Goal: Task Accomplishment & Management: Manage account settings

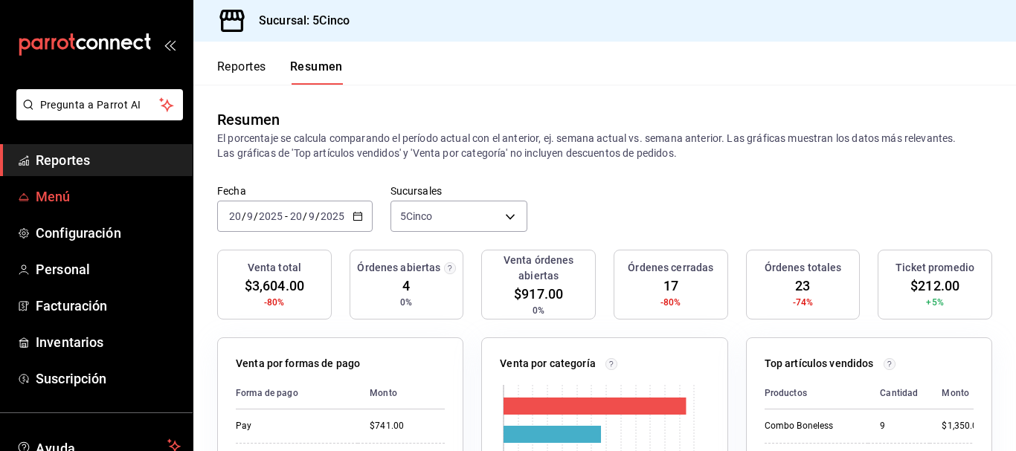
click at [65, 204] on span "Menú" at bounding box center [108, 197] width 145 height 20
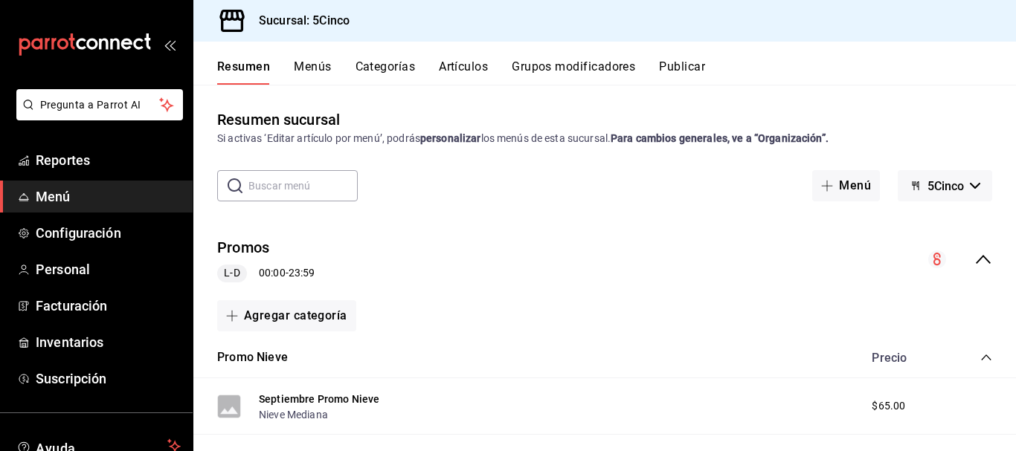
click at [462, 65] on button "Artículos" at bounding box center [463, 71] width 49 height 25
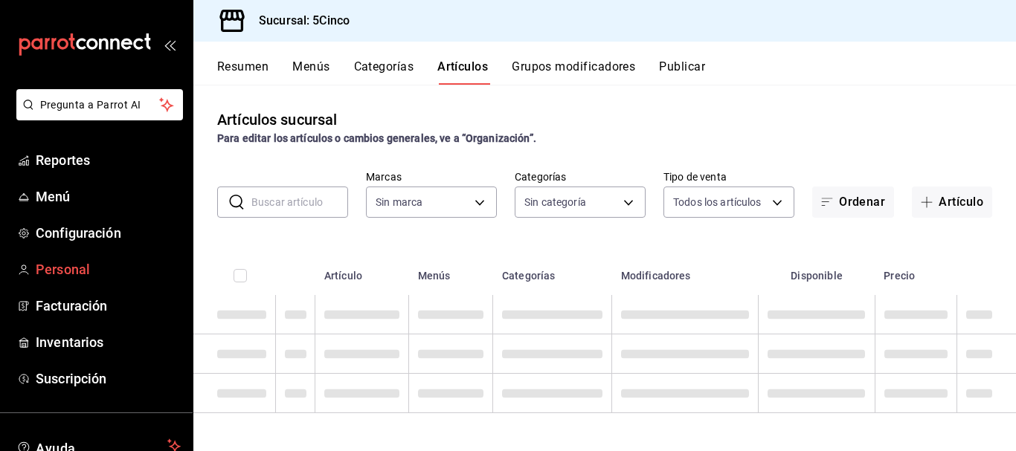
type input "8f35f587-e462-420b-a761-ee9f60806f21"
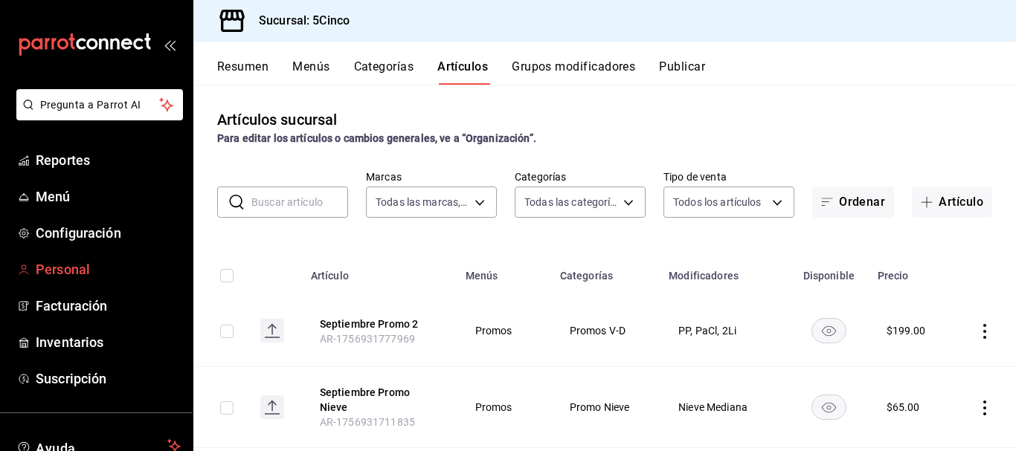
type input "46ded28d-c232-4de3-ae2a-5f55cd3dd250,c1ac402c-f3d0-463d-9a97-cfde7c406cde,d6bdd…"
click at [587, 68] on button "Grupos modificadores" at bounding box center [573, 71] width 123 height 25
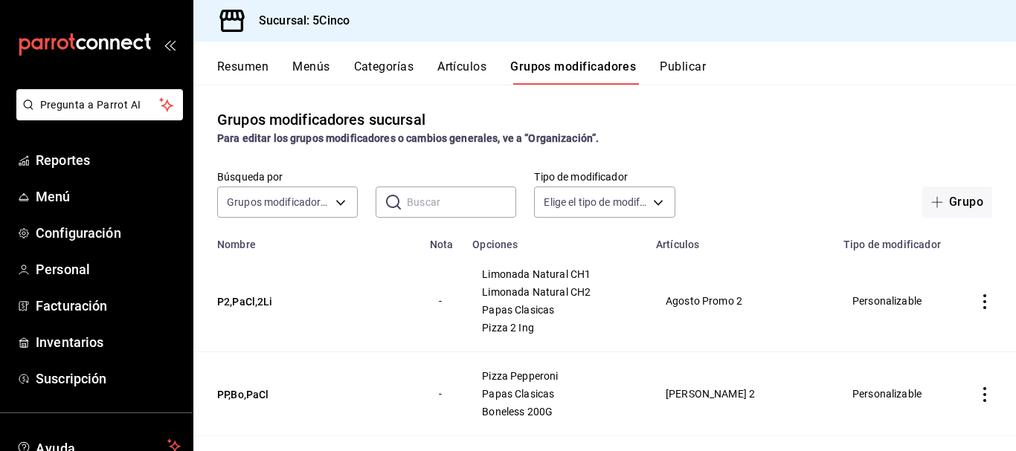
click at [437, 206] on input "text" at bounding box center [461, 202] width 109 height 30
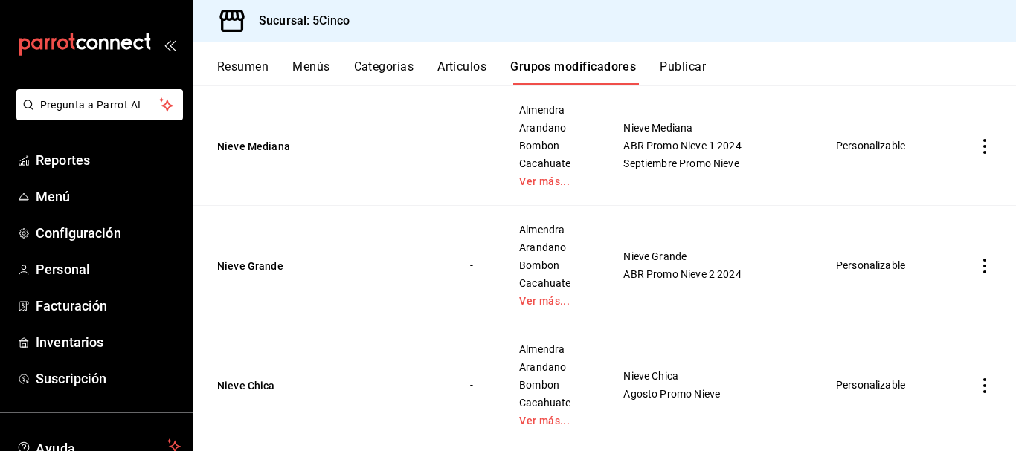
scroll to position [1033, 0]
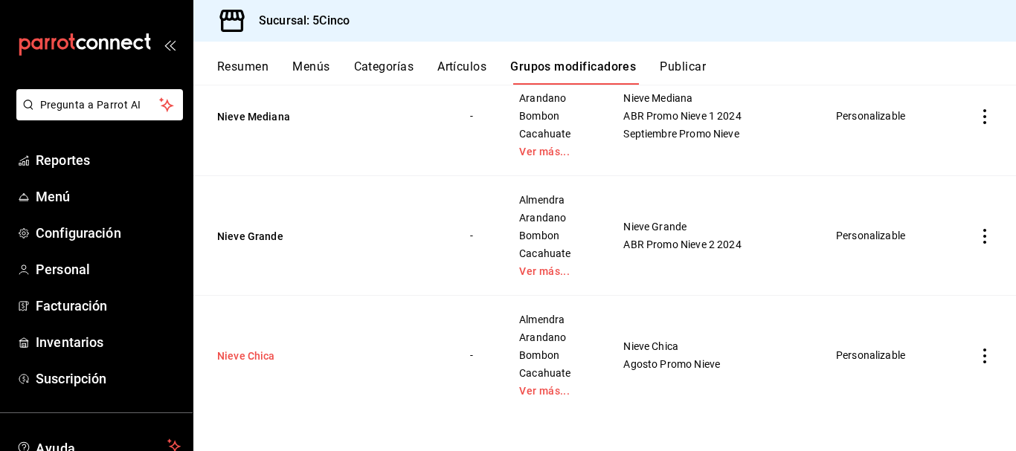
click at [258, 355] on button "Nieve Chica" at bounding box center [306, 356] width 178 height 15
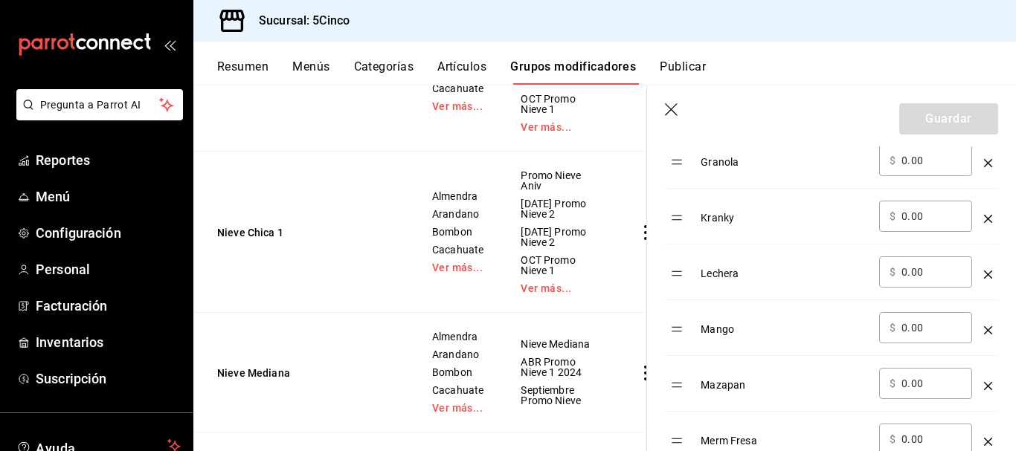
scroll to position [1338, 0]
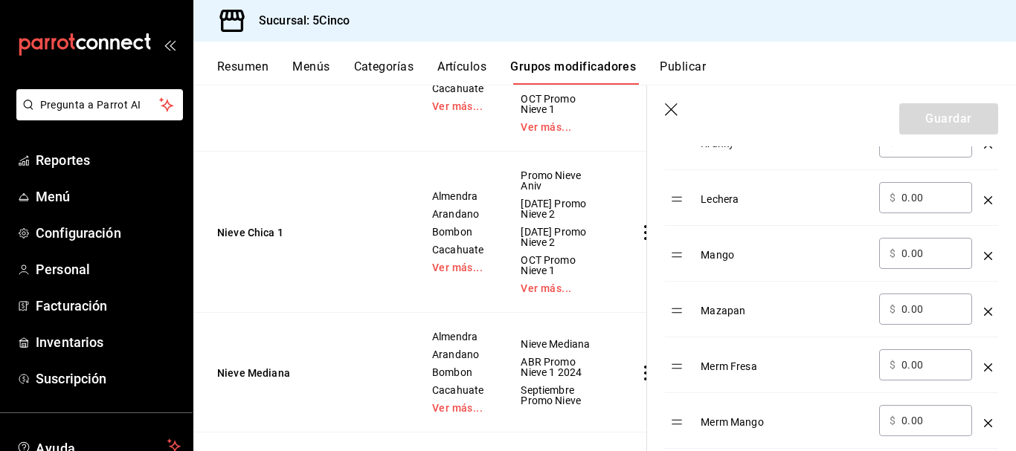
click at [984, 257] on icon "optionsTable" at bounding box center [988, 256] width 8 height 8
click at [963, 122] on button "Guardar" at bounding box center [948, 118] width 99 height 31
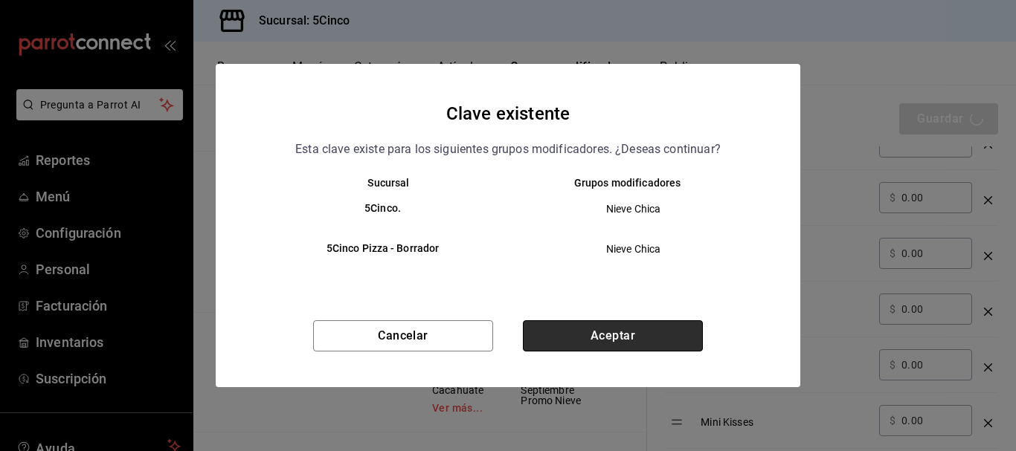
click at [609, 332] on button "Aceptar" at bounding box center [613, 335] width 180 height 31
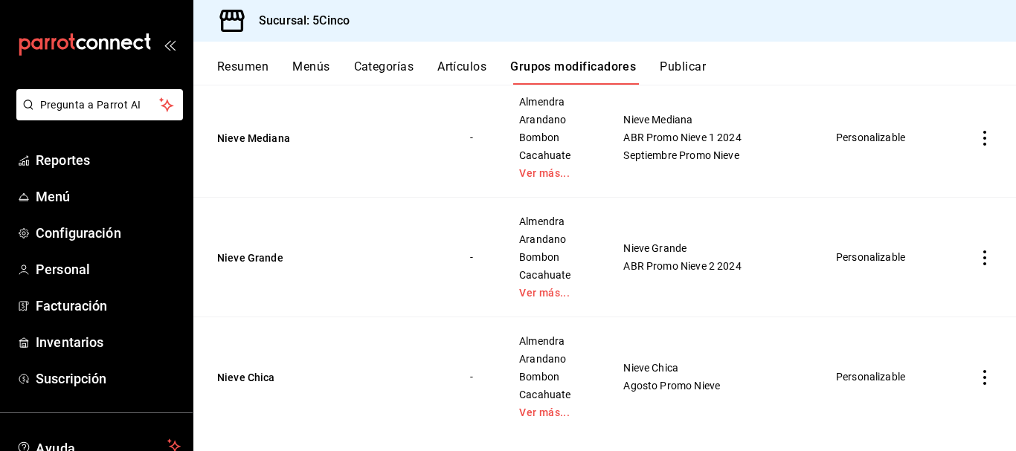
scroll to position [1033, 0]
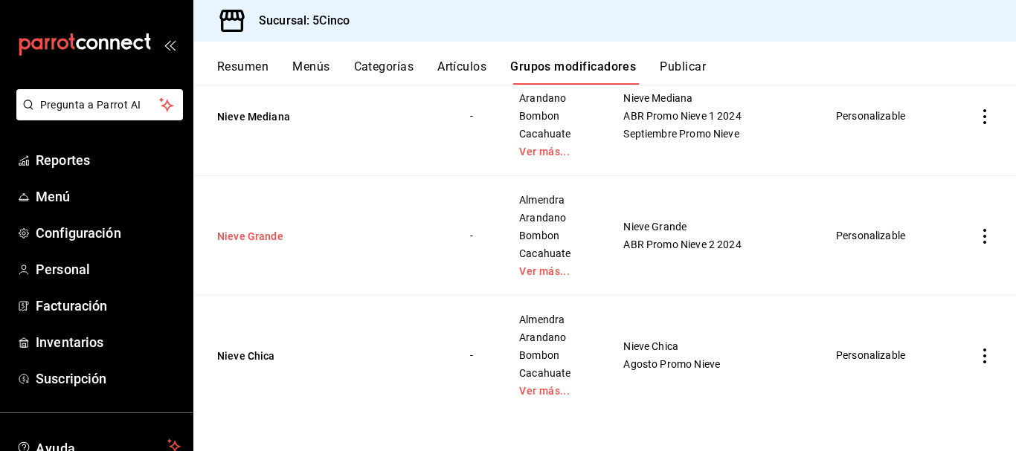
click at [273, 237] on button "Nieve Grande" at bounding box center [306, 236] width 178 height 15
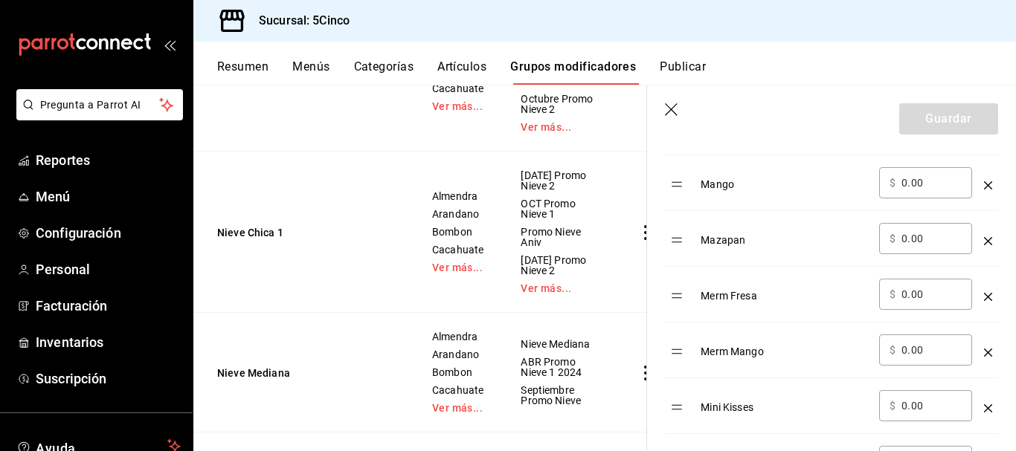
scroll to position [1338, 0]
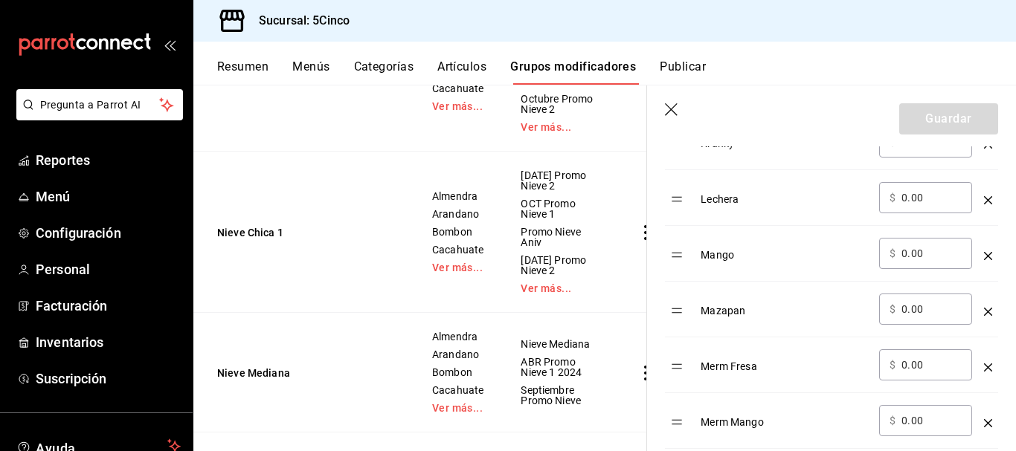
click at [984, 254] on icon "optionsTable" at bounding box center [988, 256] width 8 height 8
click at [936, 114] on button "Guardar" at bounding box center [948, 118] width 99 height 31
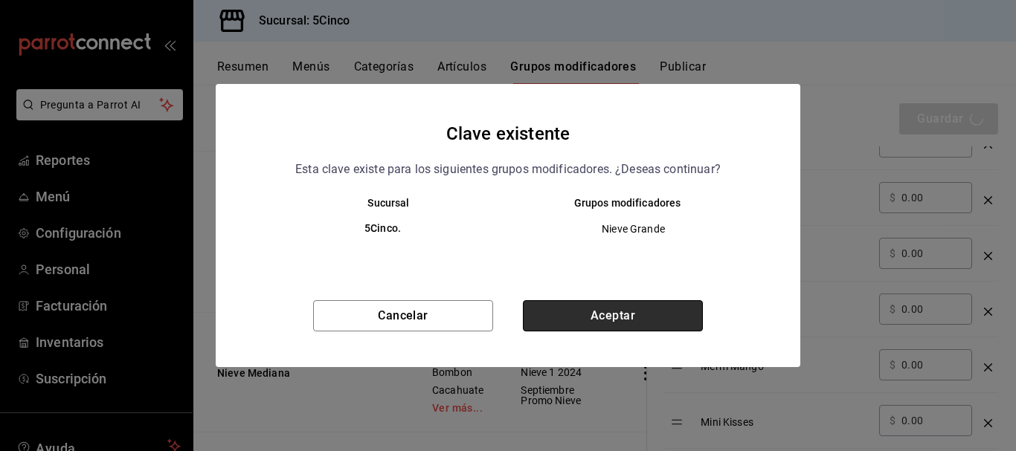
click at [599, 315] on button "Aceptar" at bounding box center [613, 315] width 180 height 31
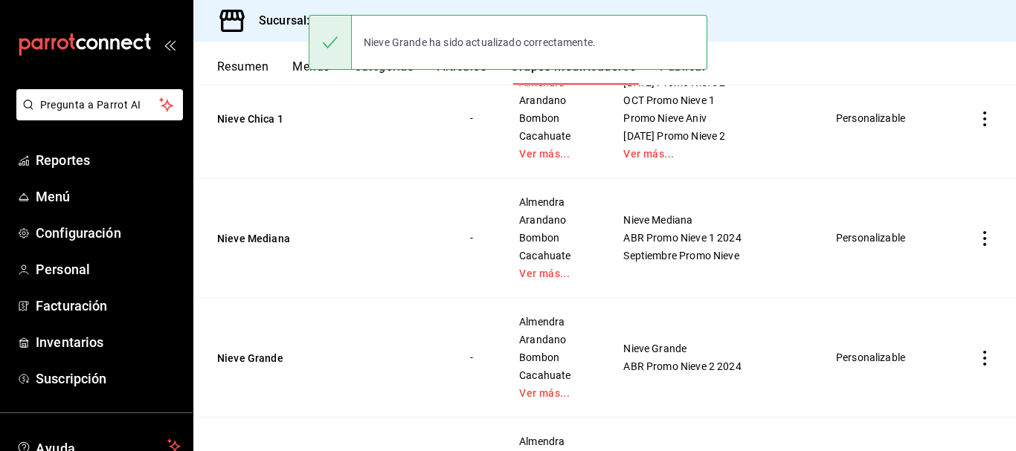
scroll to position [1033, 0]
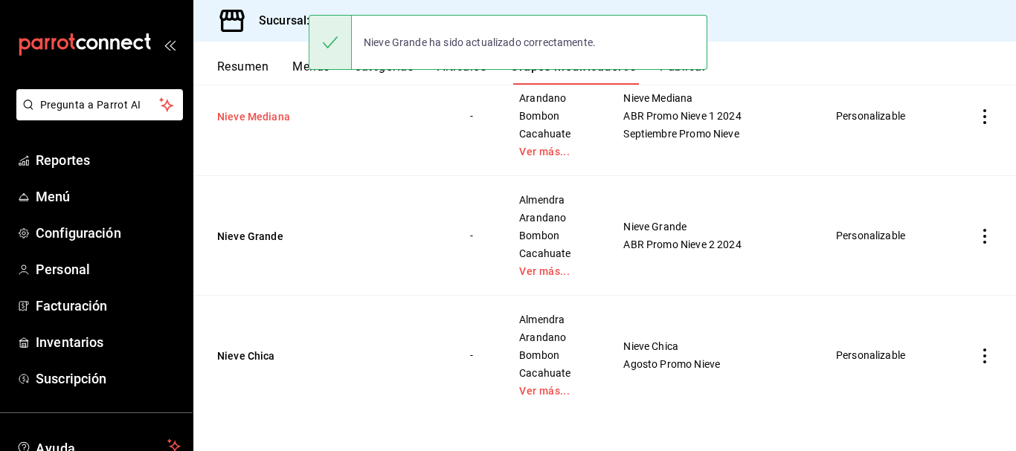
click at [274, 111] on button "Nieve Mediana" at bounding box center [306, 116] width 178 height 15
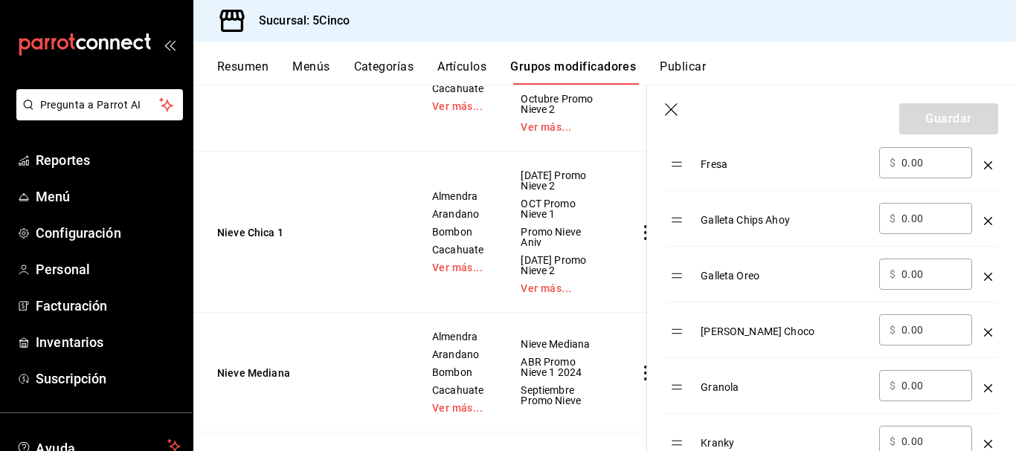
scroll to position [1338, 0]
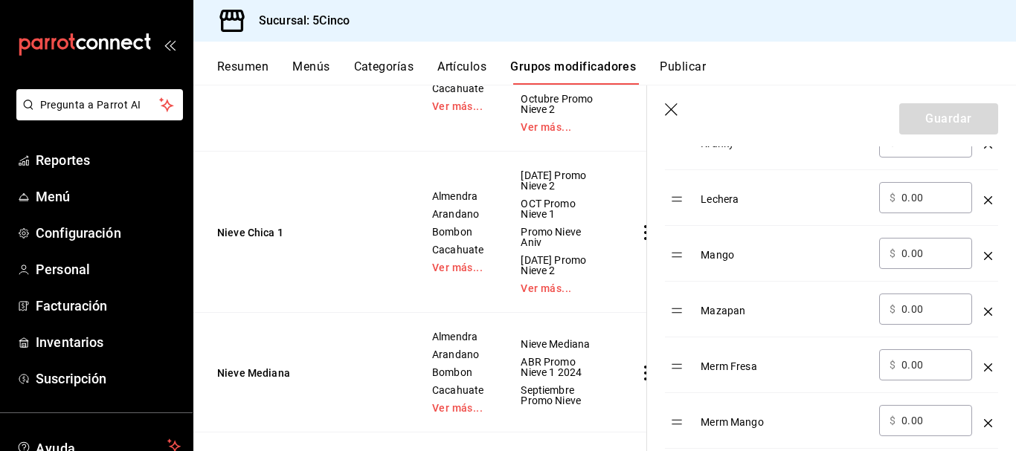
click at [984, 249] on div "optionsTable" at bounding box center [988, 250] width 8 height 25
click at [984, 253] on icon "optionsTable" at bounding box center [988, 256] width 8 height 8
click at [955, 113] on button "Guardar" at bounding box center [948, 118] width 99 height 31
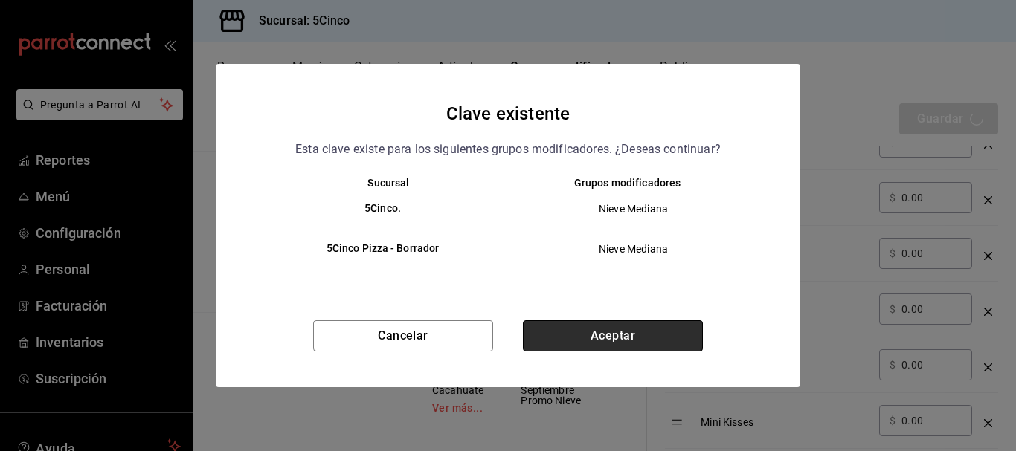
click at [597, 342] on button "Aceptar" at bounding box center [613, 335] width 180 height 31
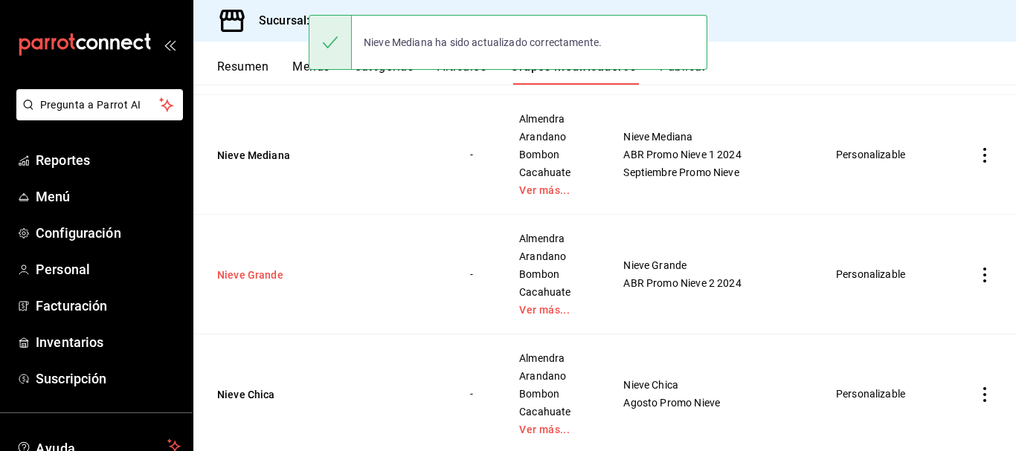
scroll to position [1033, 0]
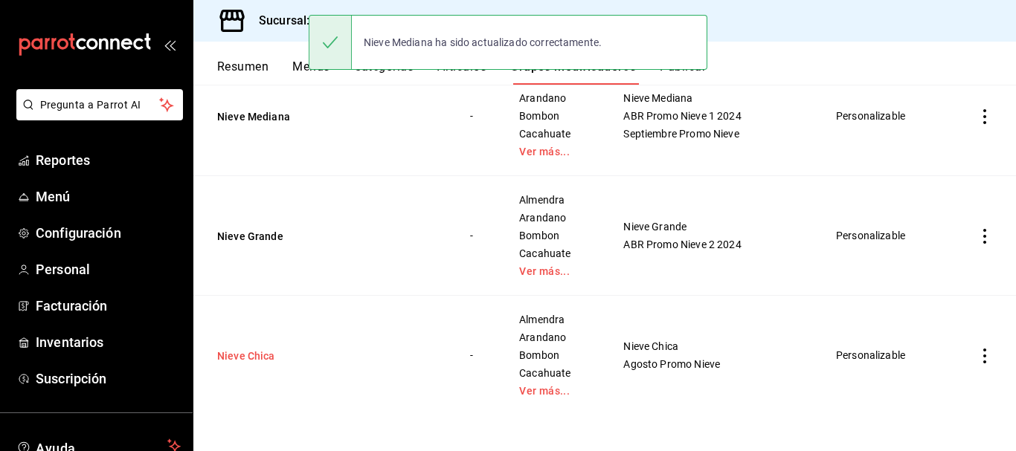
click at [262, 355] on button "Nieve Chica" at bounding box center [306, 356] width 178 height 15
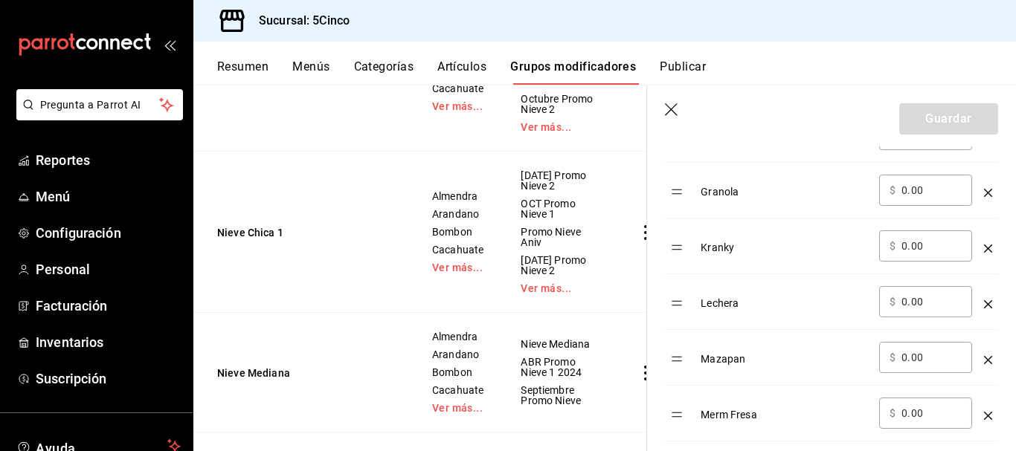
scroll to position [1338, 0]
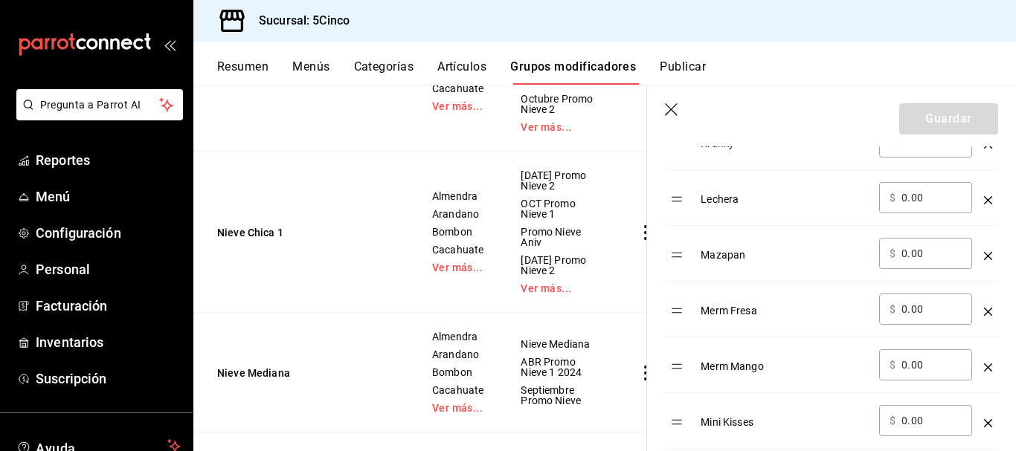
click at [672, 112] on icon "button" at bounding box center [672, 110] width 15 height 15
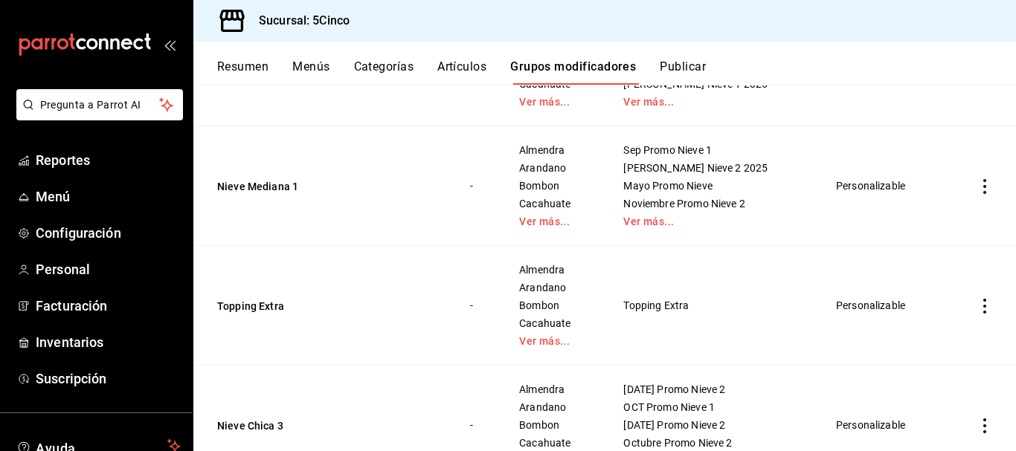
scroll to position [438, 0]
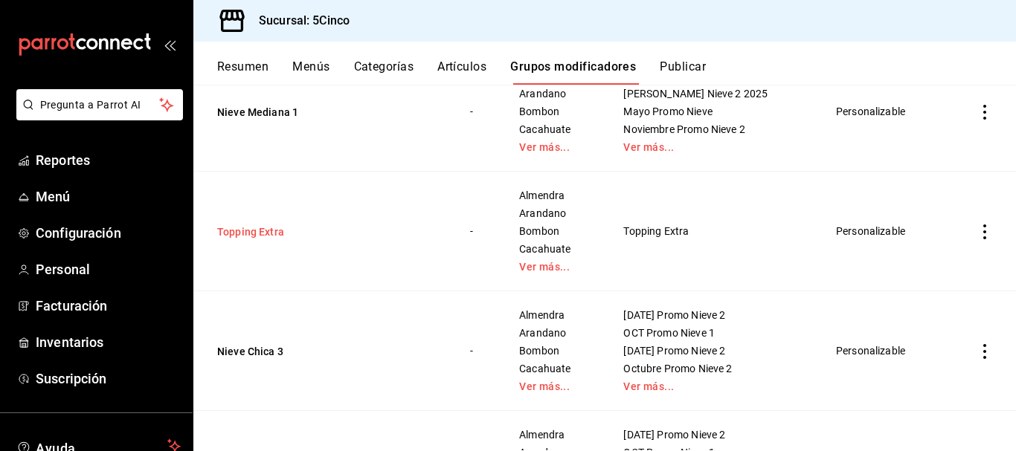
click at [255, 231] on button "Topping Extra" at bounding box center [306, 232] width 178 height 15
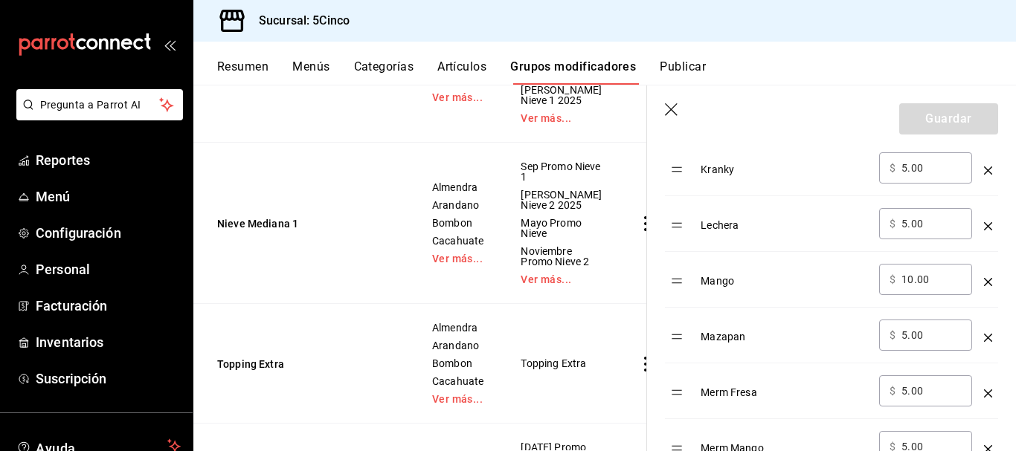
scroll to position [1338, 0]
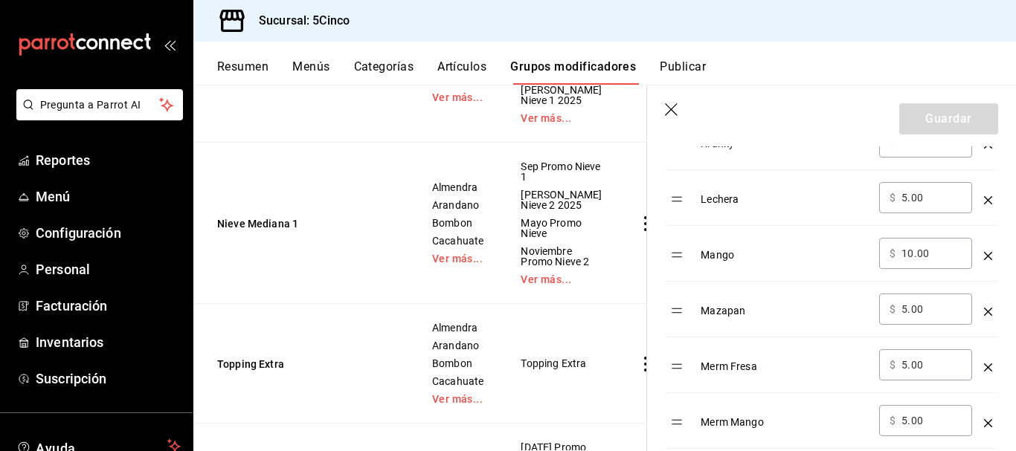
click at [984, 256] on icon "optionsTable" at bounding box center [988, 256] width 8 height 8
click at [942, 117] on button "Guardar" at bounding box center [948, 118] width 99 height 31
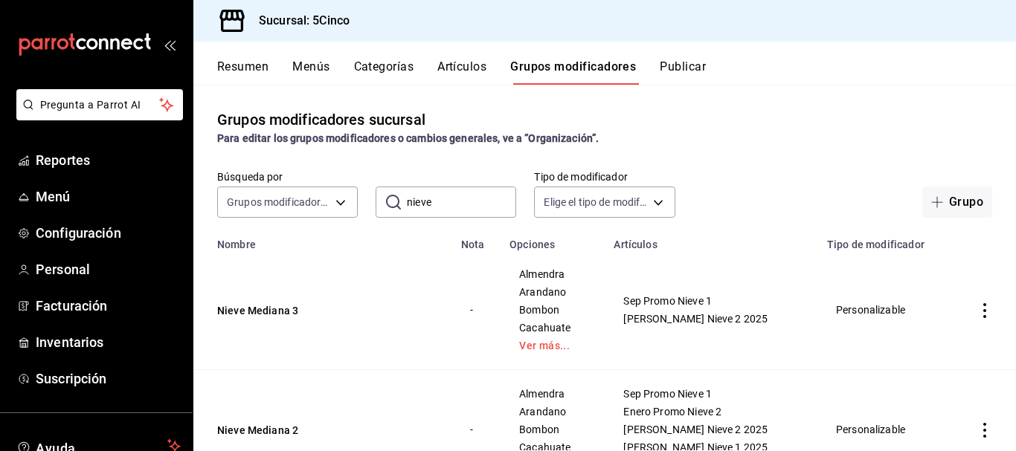
click at [463, 202] on input "nieve" at bounding box center [461, 202] width 109 height 30
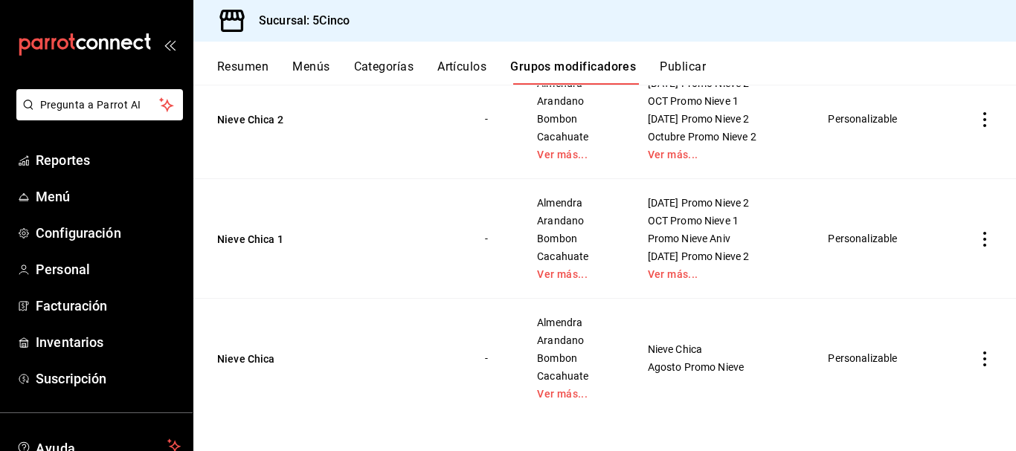
scroll to position [315, 0]
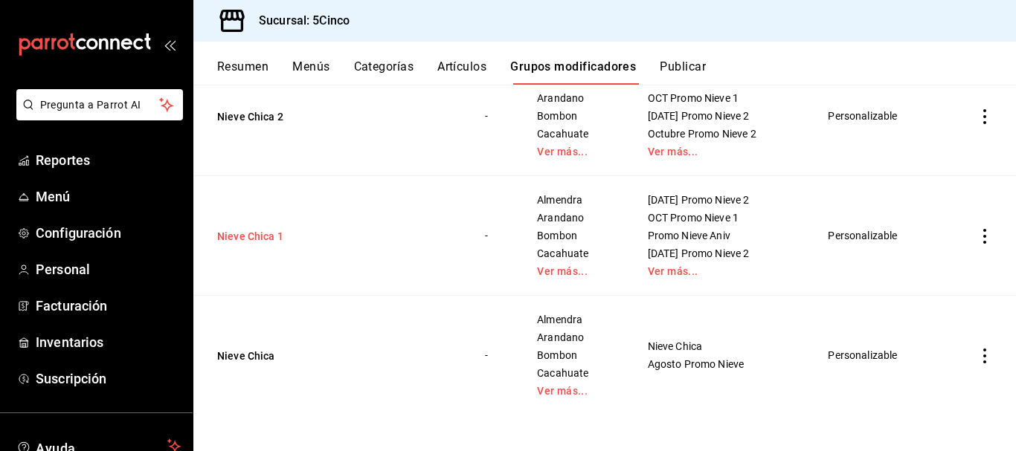
click at [254, 239] on button "Nieve Chica 1" at bounding box center [306, 236] width 178 height 15
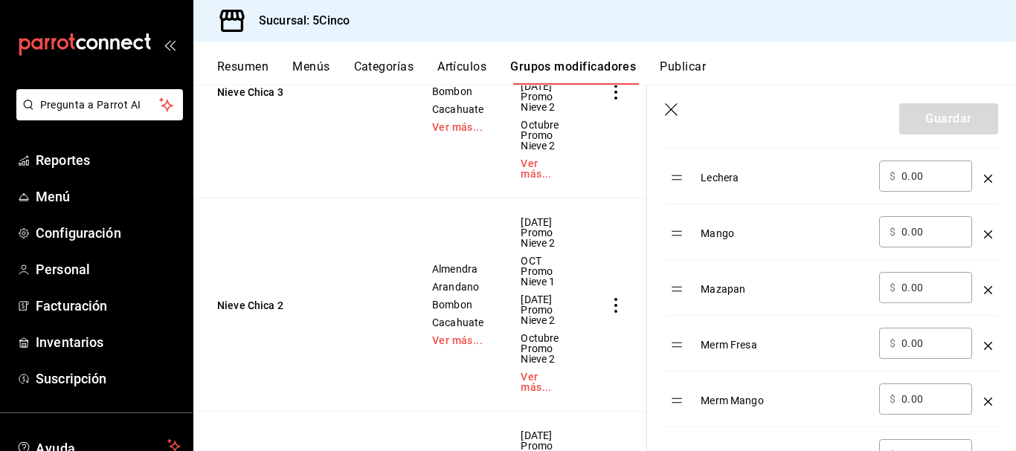
scroll to position [1413, 0]
click at [984, 181] on icon "optionsTable" at bounding box center [988, 182] width 8 height 8
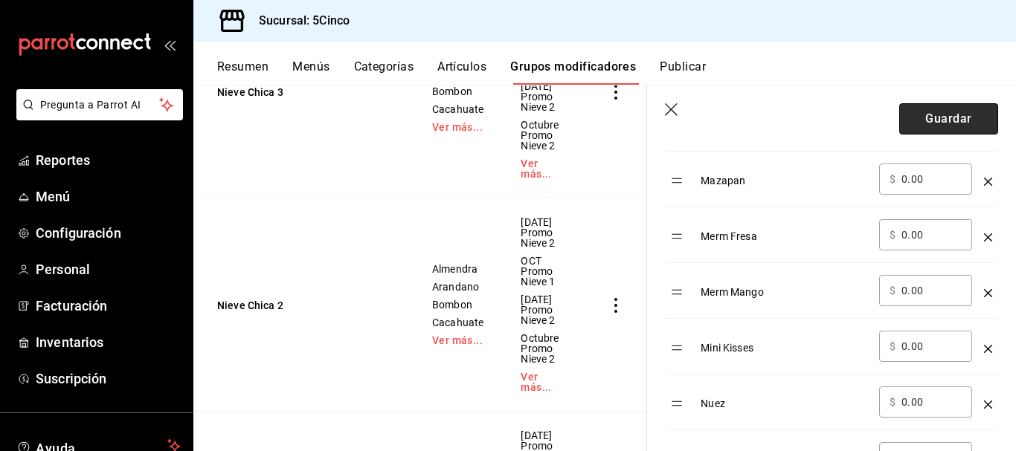
click at [946, 115] on button "Guardar" at bounding box center [948, 118] width 99 height 31
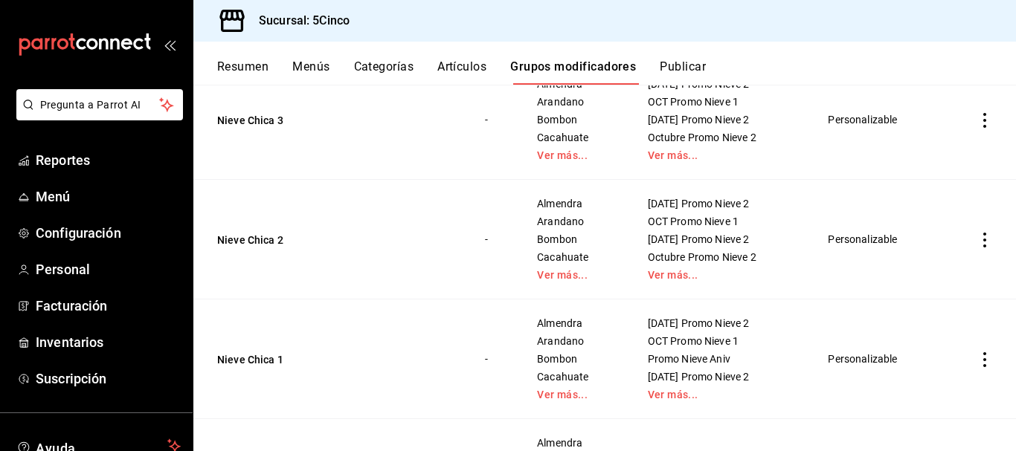
scroll to position [166, 0]
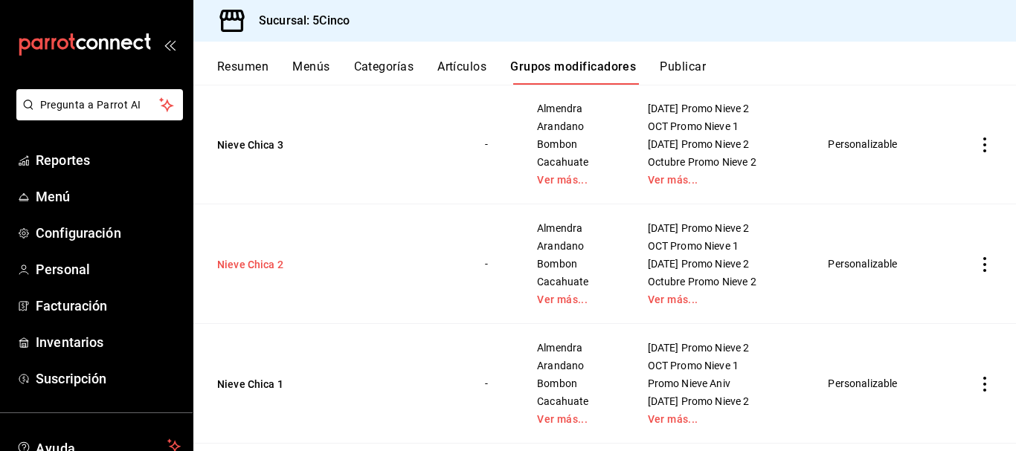
click at [268, 265] on button "Nieve Chica 2" at bounding box center [306, 264] width 178 height 15
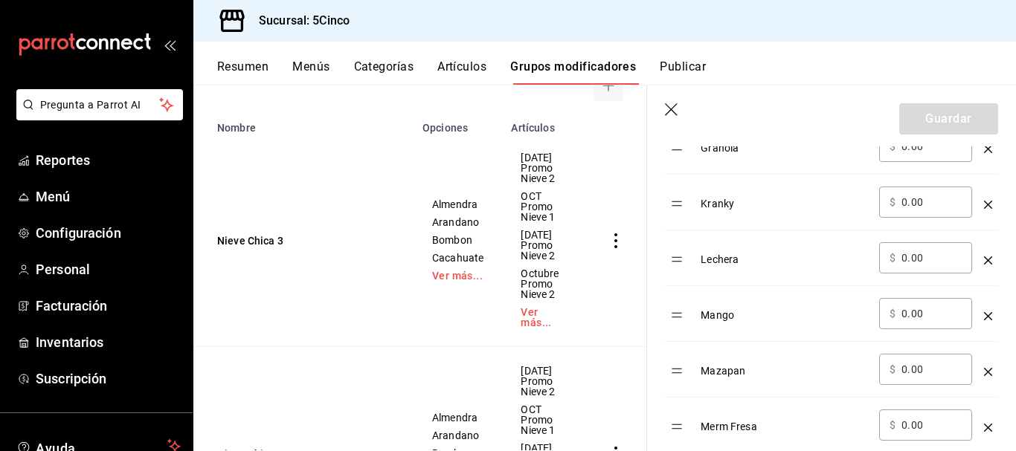
scroll to position [1264, 0]
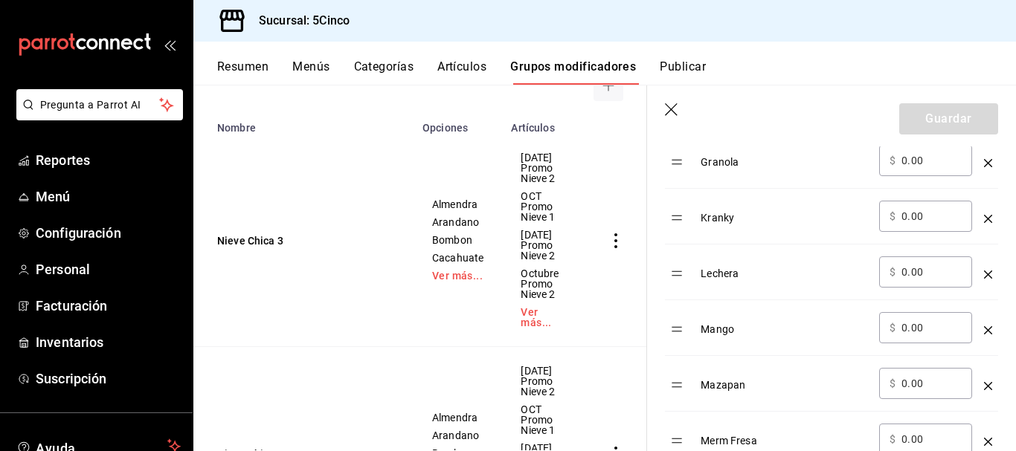
click at [984, 329] on icon "optionsTable" at bounding box center [988, 330] width 8 height 8
click at [925, 116] on button "Guardar" at bounding box center [948, 118] width 99 height 31
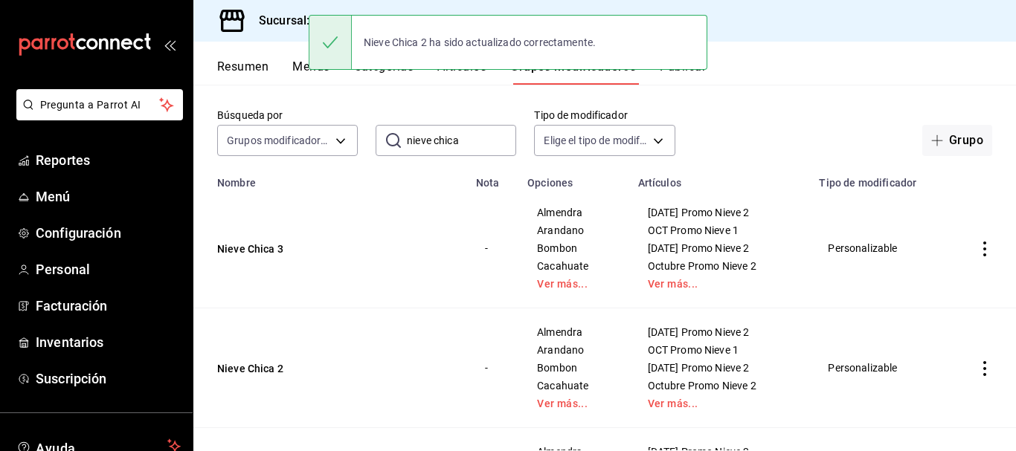
scroll to position [17, 0]
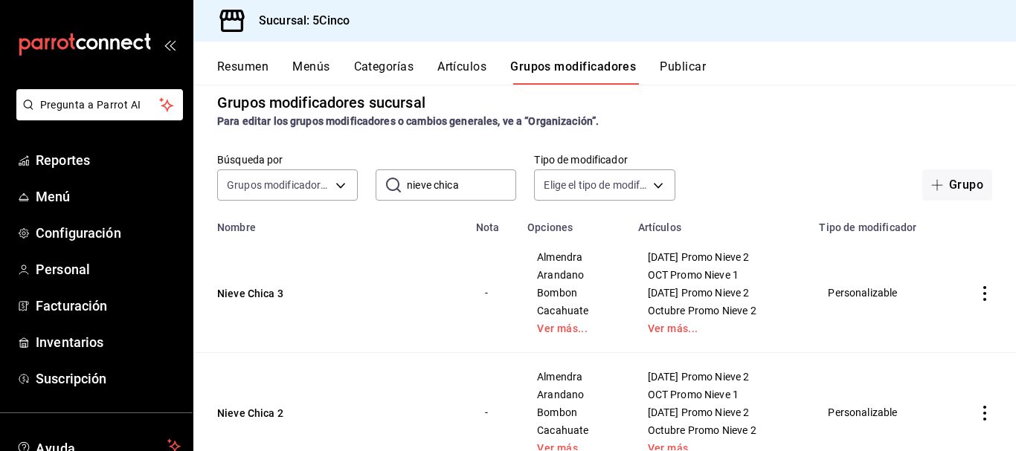
drag, startPoint x: 466, startPoint y: 186, endPoint x: 429, endPoint y: 193, distance: 37.8
click at [429, 193] on input "nieve chica" at bounding box center [461, 185] width 109 height 30
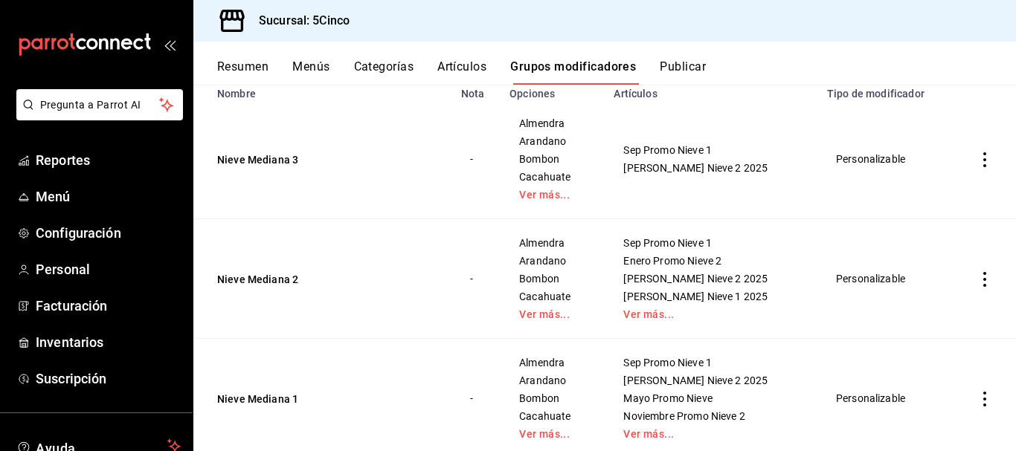
scroll to position [297, 0]
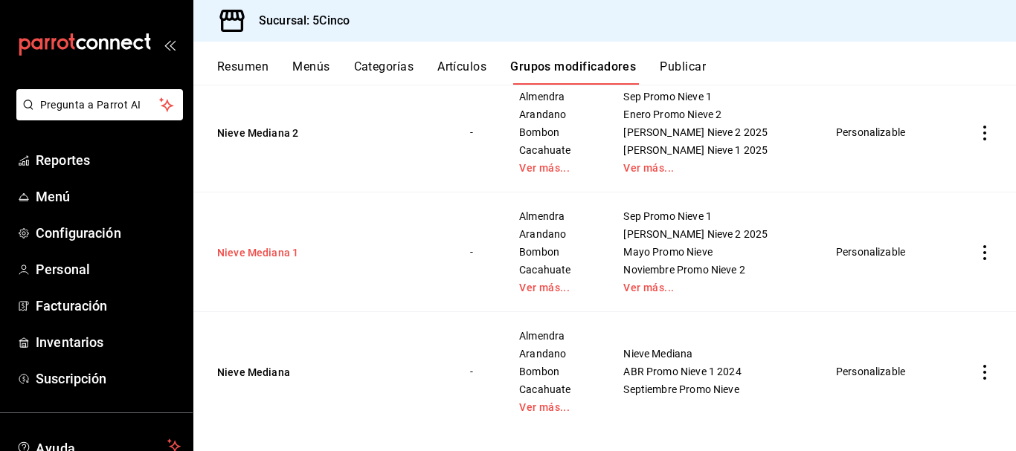
type input "nieve mediana"
click at [265, 256] on button "Nieve Mediana 1" at bounding box center [306, 252] width 178 height 15
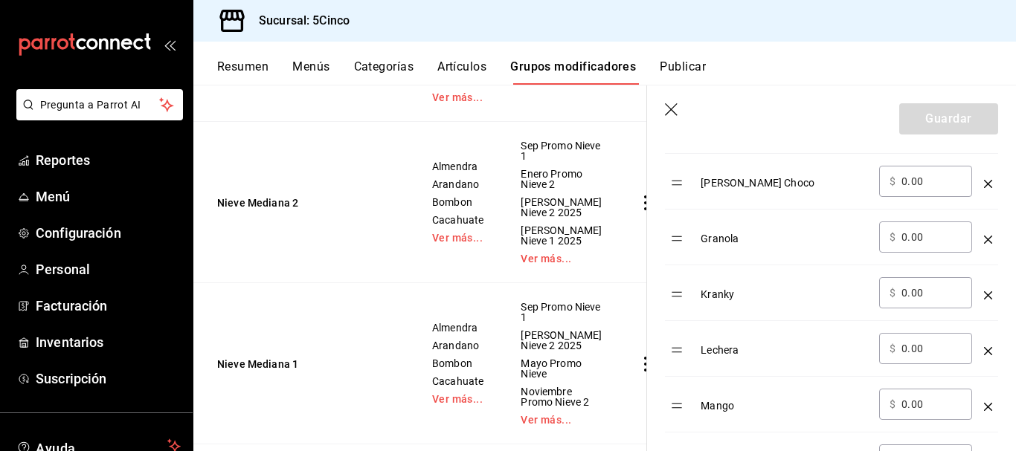
scroll to position [1190, 0]
click at [984, 404] on icon "optionsTable" at bounding box center [988, 405] width 8 height 8
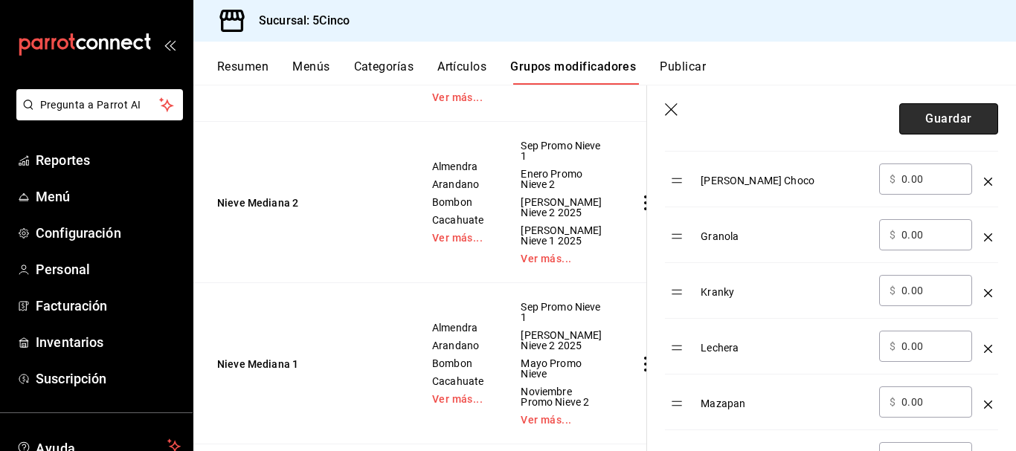
click at [935, 113] on button "Guardar" at bounding box center [948, 118] width 99 height 31
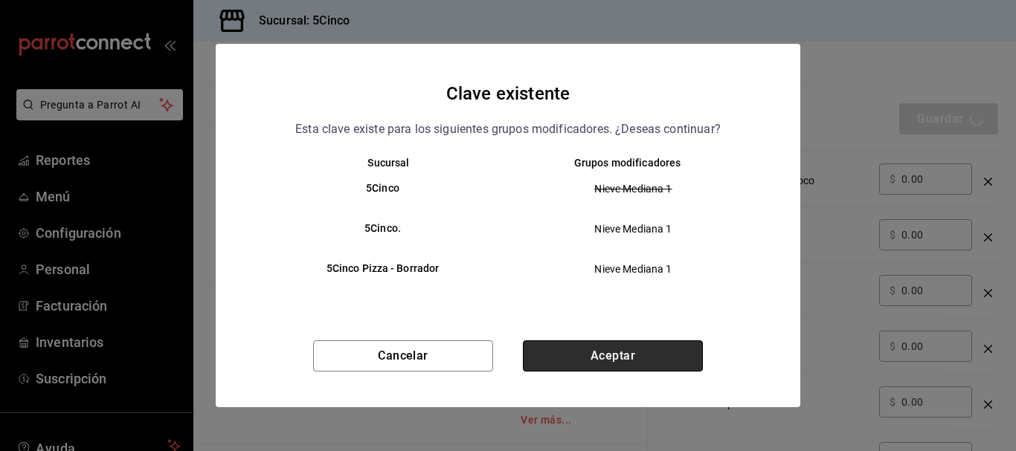
click at [584, 355] on button "Aceptar" at bounding box center [613, 356] width 180 height 31
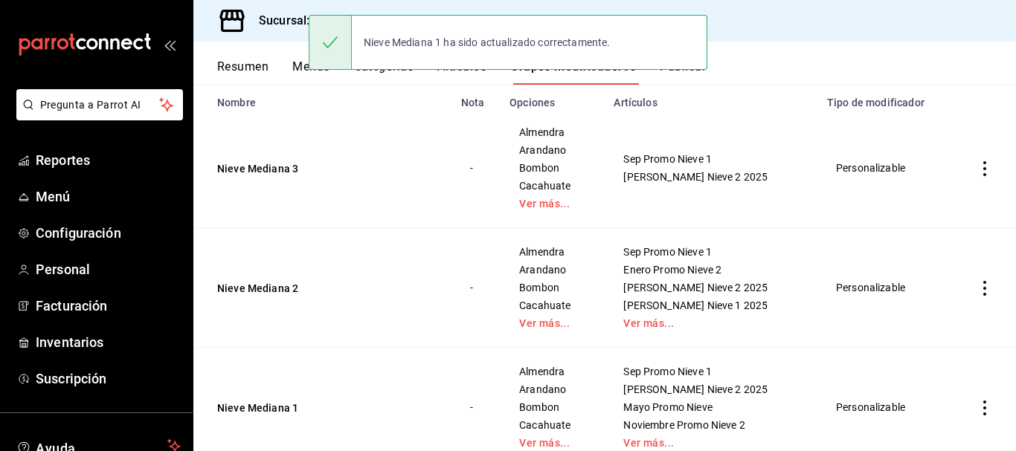
scroll to position [297, 0]
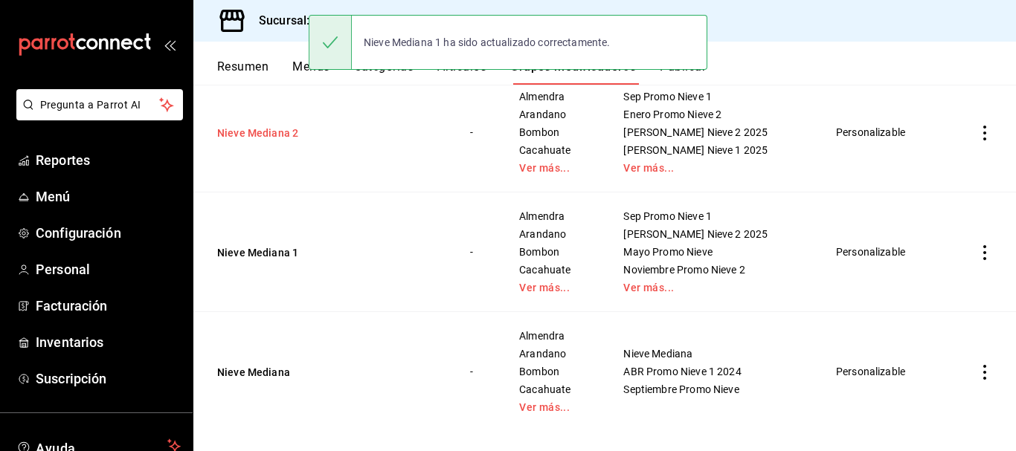
click at [275, 132] on button "Nieve Mediana 2" at bounding box center [306, 133] width 178 height 15
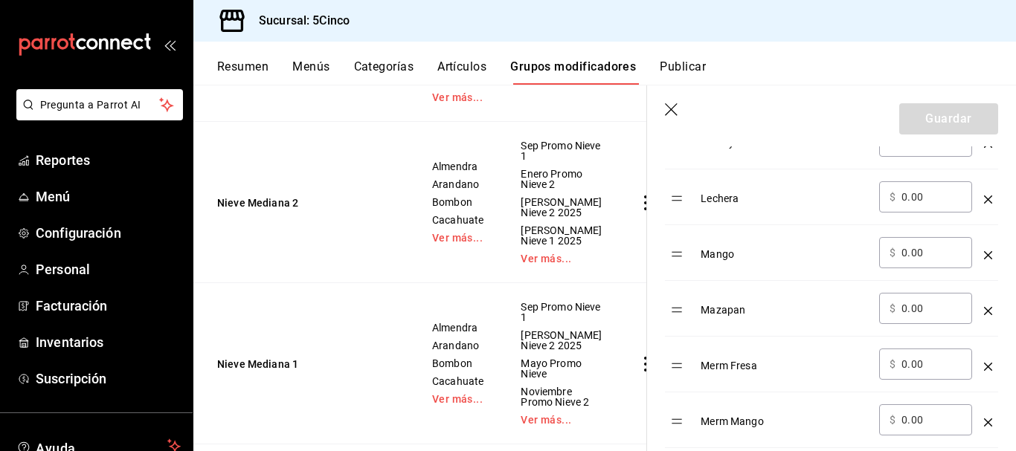
scroll to position [1338, 0]
click at [984, 255] on icon "optionsTable" at bounding box center [988, 256] width 8 height 8
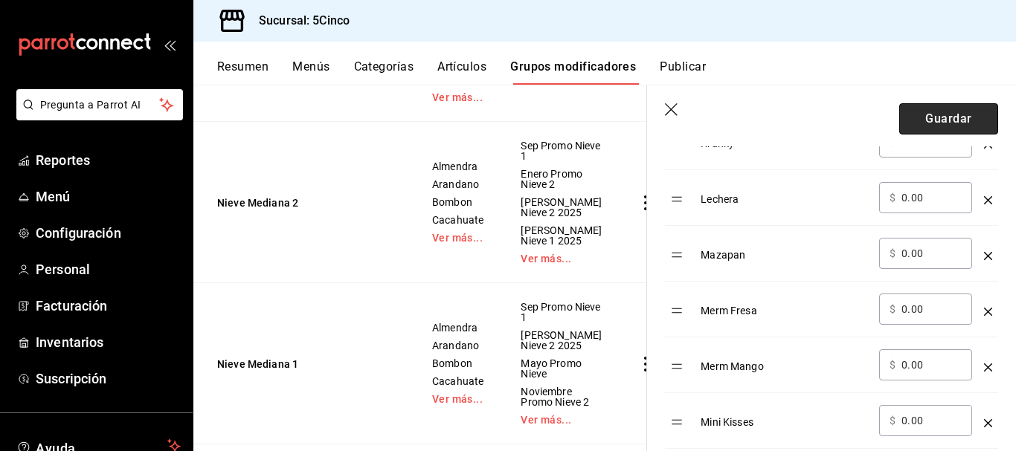
click at [948, 123] on button "Guardar" at bounding box center [948, 118] width 99 height 31
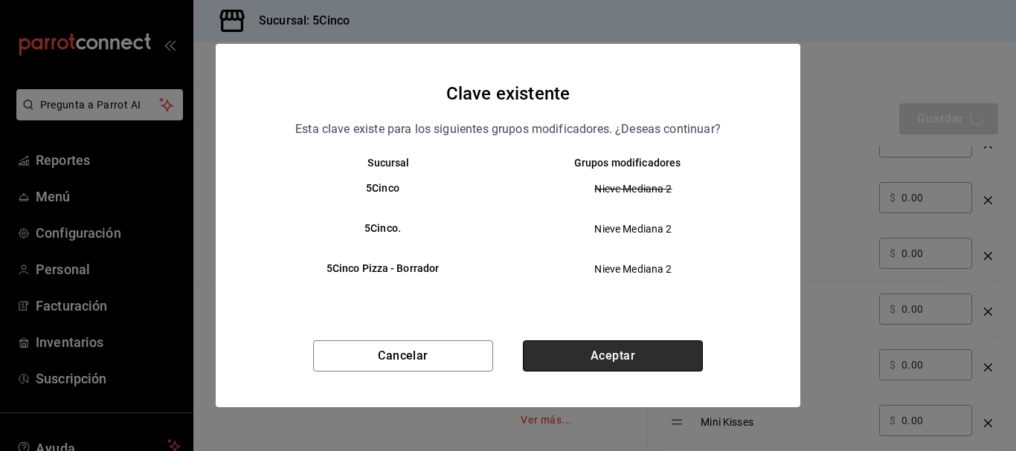
click at [613, 351] on button "Aceptar" at bounding box center [613, 356] width 180 height 31
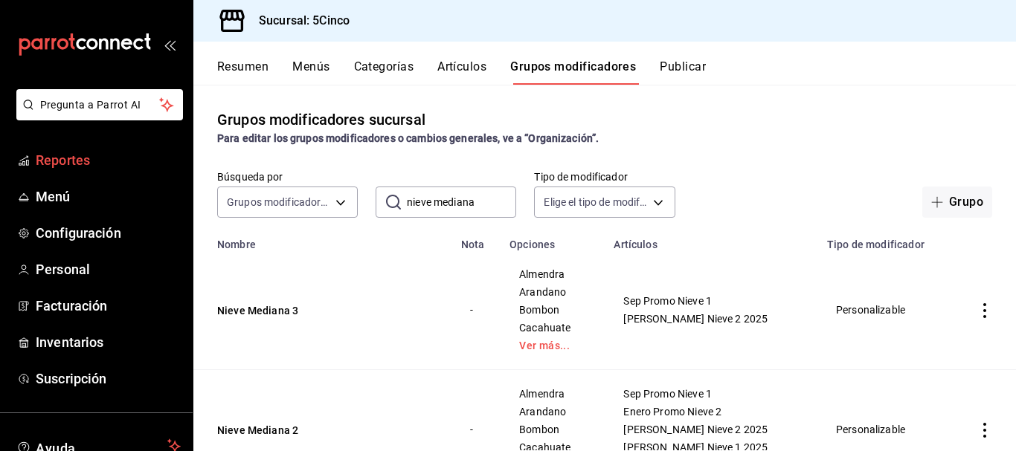
click at [79, 170] on span "Reportes" at bounding box center [108, 160] width 145 height 20
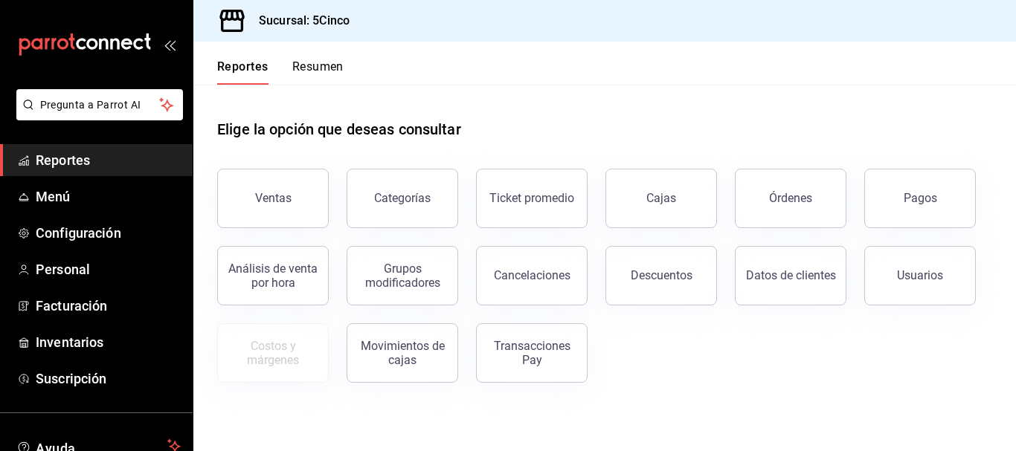
click at [309, 71] on button "Resumen" at bounding box center [317, 71] width 51 height 25
